Goal: Information Seeking & Learning: Learn about a topic

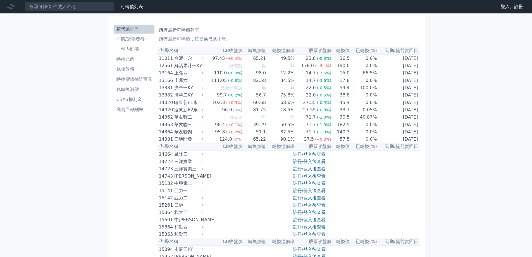
click at [133, 42] on li "即將/近期發行" at bounding box center [134, 39] width 40 height 7
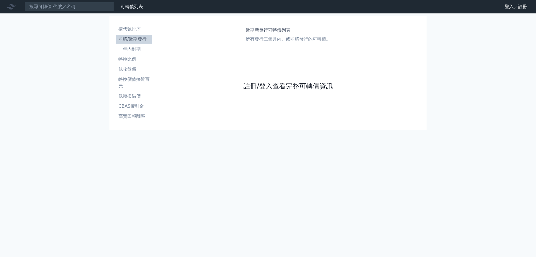
click at [281, 85] on link "註冊/登入查看完整可轉債資訊" at bounding box center [288, 86] width 89 height 9
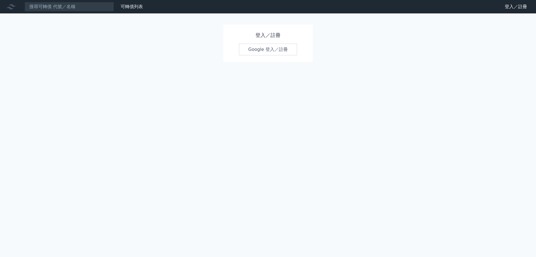
click at [268, 52] on link "Google 登入／註冊" at bounding box center [268, 50] width 58 height 12
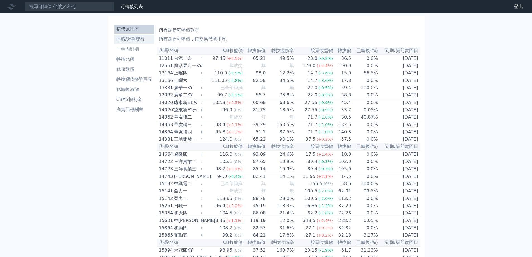
click at [131, 41] on li "即將/近期發行" at bounding box center [134, 39] width 40 height 7
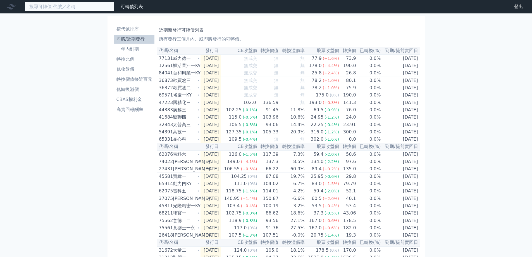
click at [100, 9] on input at bounding box center [69, 6] width 89 height 9
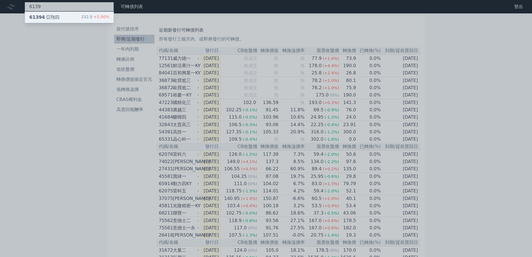
type input "6139"
click at [91, 17] on div "232.0 +5.00%" at bounding box center [95, 17] width 28 height 7
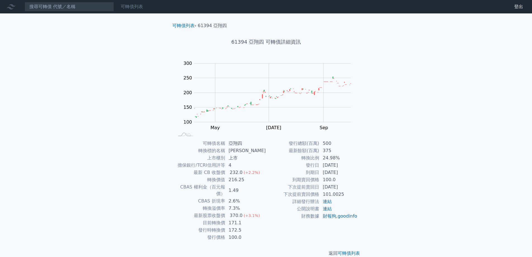
click at [123, 4] on link "可轉債列表" at bounding box center [132, 6] width 22 height 5
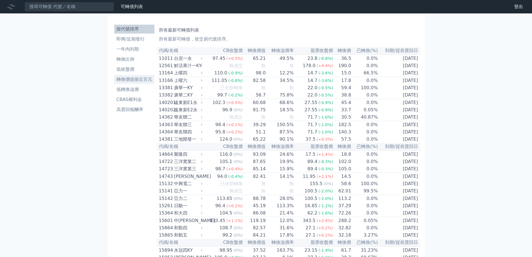
click at [139, 80] on li "轉換價值接近百元" at bounding box center [134, 79] width 40 height 7
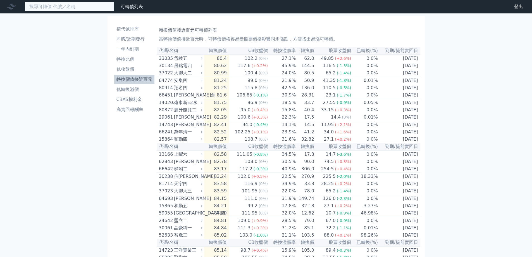
click at [76, 9] on input at bounding box center [69, 6] width 89 height 9
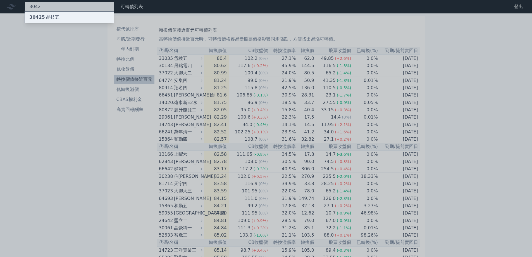
type input "3042"
click at [73, 22] on div "30425 晶技五" at bounding box center [69, 17] width 89 height 11
click at [92, 101] on div at bounding box center [266, 128] width 532 height 257
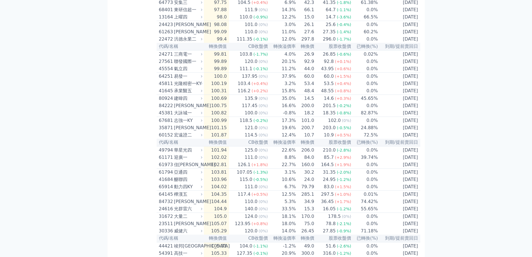
scroll to position [782, 0]
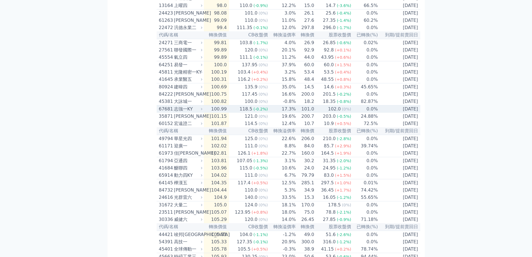
click at [190, 112] on div "志強一KY" at bounding box center [187, 109] width 27 height 7
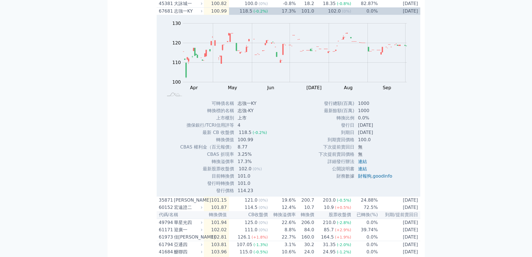
scroll to position [894, 0]
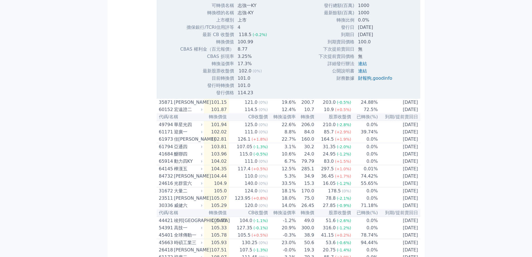
scroll to position [1006, 0]
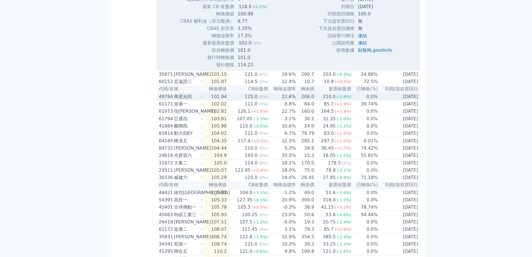
click at [330, 100] on div "210.0" at bounding box center [329, 96] width 15 height 7
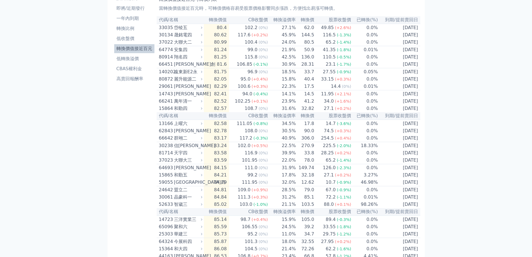
scroll to position [0, 0]
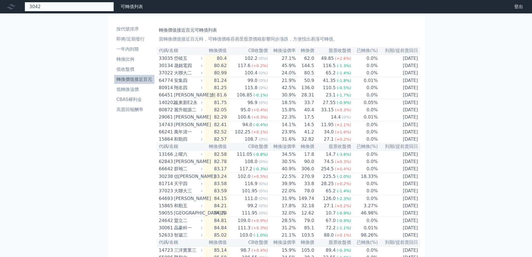
click at [95, 7] on div "3042 30425 晶技五" at bounding box center [69, 6] width 89 height 9
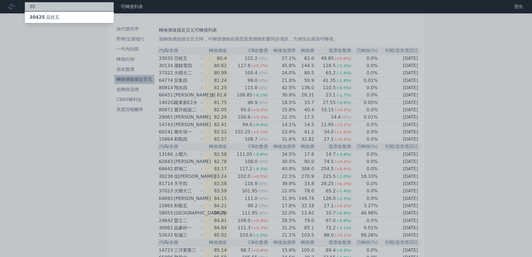
type input "3"
type input "3006"
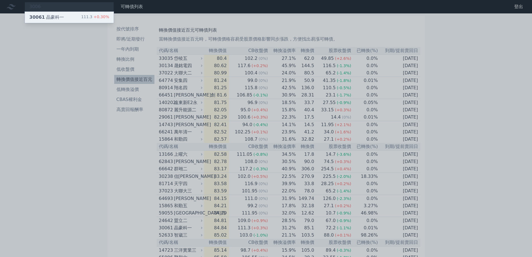
click at [96, 15] on span "+0.30%" at bounding box center [100, 17] width 17 height 4
